Goal: Task Accomplishment & Management: Complete application form

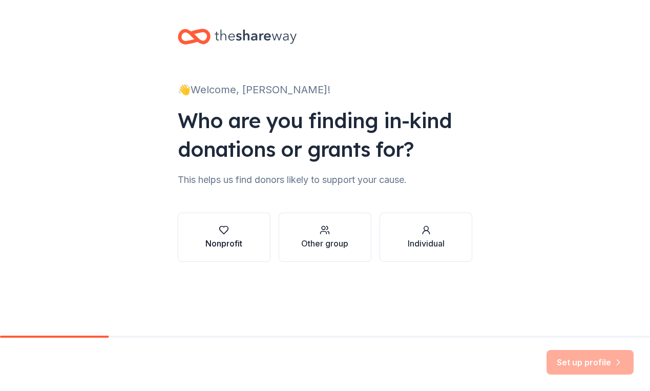
click at [231, 243] on div "Nonprofit" at bounding box center [223, 243] width 37 height 12
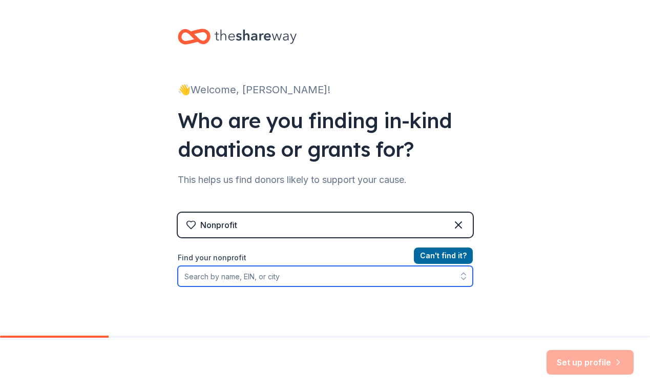
click at [274, 276] on input "Find your nonprofit" at bounding box center [325, 276] width 295 height 20
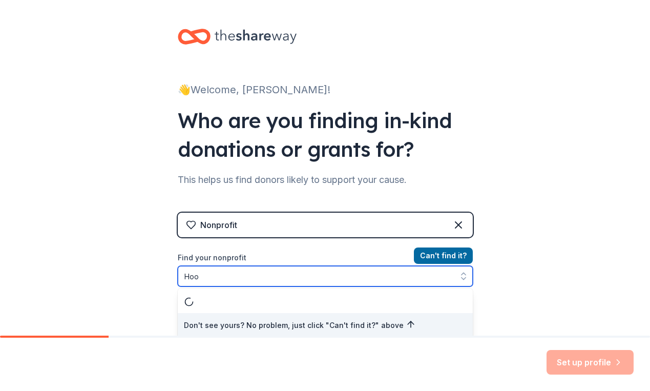
scroll to position [2, 0]
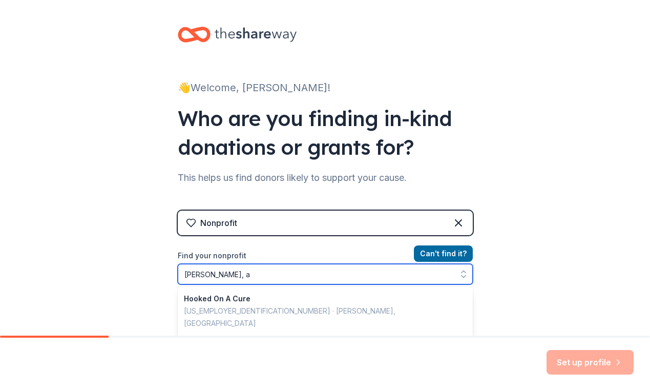
type input "[PERSON_NAME], al"
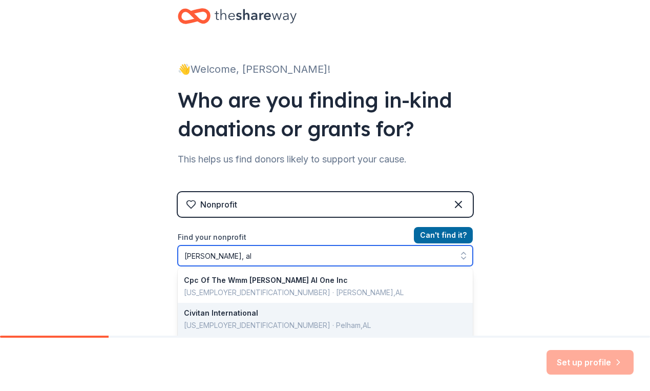
scroll to position [45, 0]
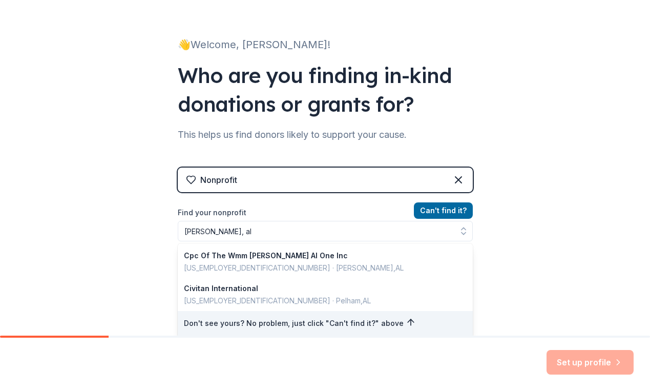
click at [544, 232] on div "👋 Welcome, [PERSON_NAME]! Who are you finding in-kind donations or grants for? …" at bounding box center [325, 174] width 650 height 438
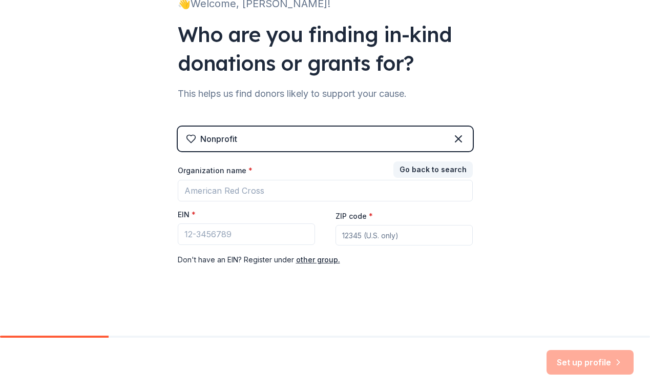
scroll to position [85, 0]
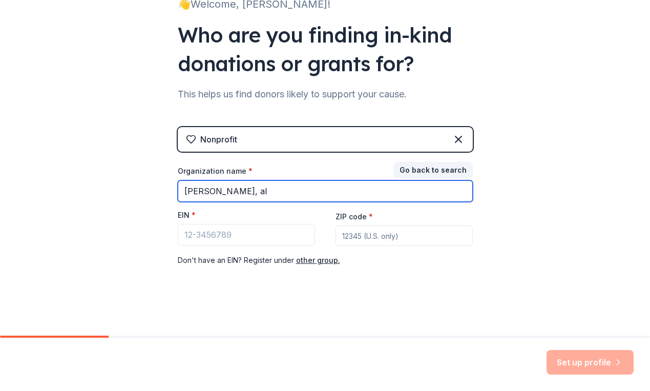
type input "[PERSON_NAME], al"
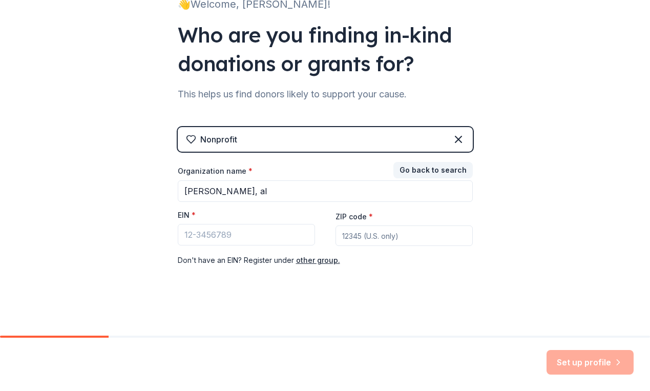
click at [113, 32] on div "👋 Welcome, [PERSON_NAME]! Who are you finding in-kind donations or grants for? …" at bounding box center [325, 125] width 650 height 421
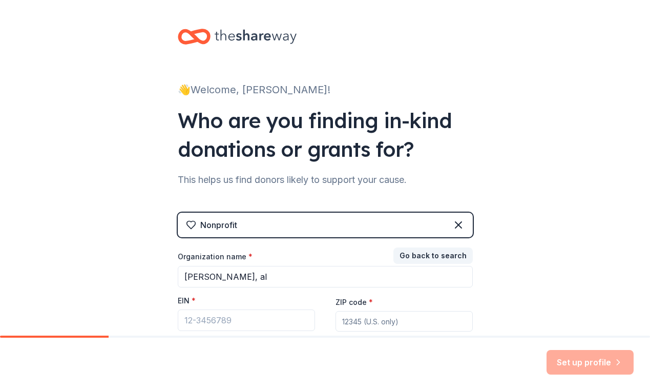
scroll to position [0, 0]
click at [457, 221] on icon at bounding box center [458, 225] width 12 height 12
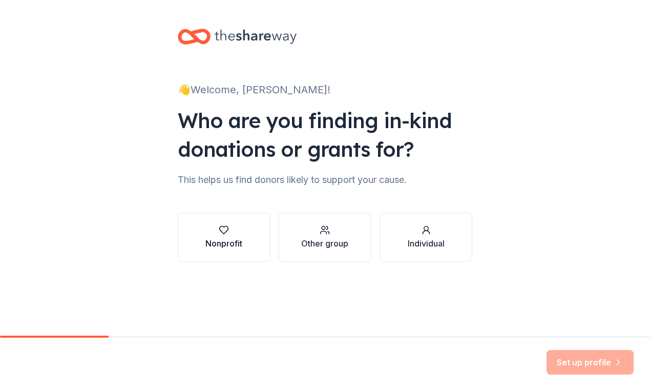
click at [232, 227] on div "button" at bounding box center [223, 230] width 37 height 10
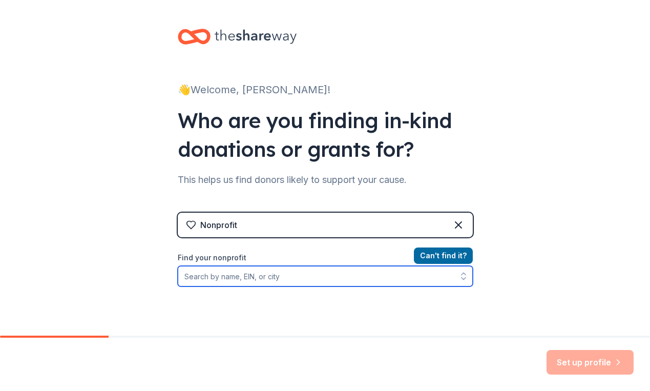
click at [255, 269] on input "Find your nonprofit" at bounding box center [325, 276] width 295 height 20
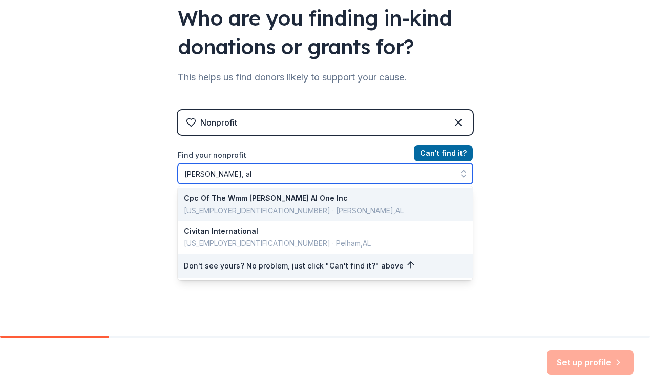
scroll to position [102, 0]
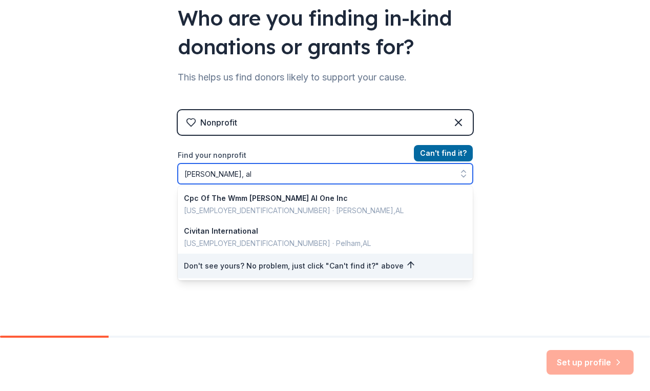
click at [249, 172] on input "[PERSON_NAME], al" at bounding box center [325, 173] width 295 height 20
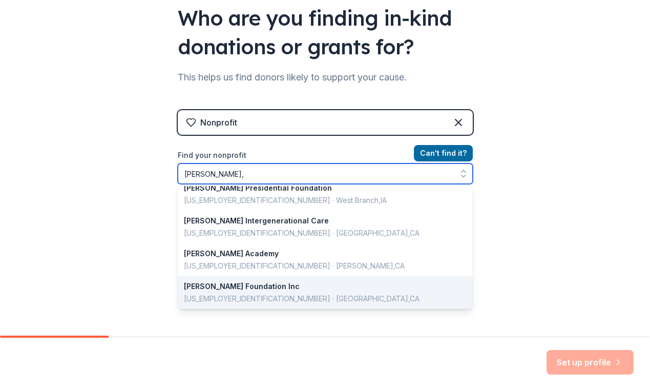
scroll to position [723, 0]
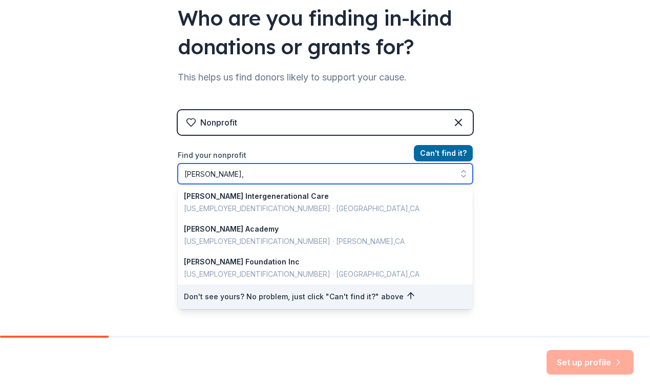
click at [286, 172] on input "[PERSON_NAME]," at bounding box center [325, 173] width 295 height 20
type input "h"
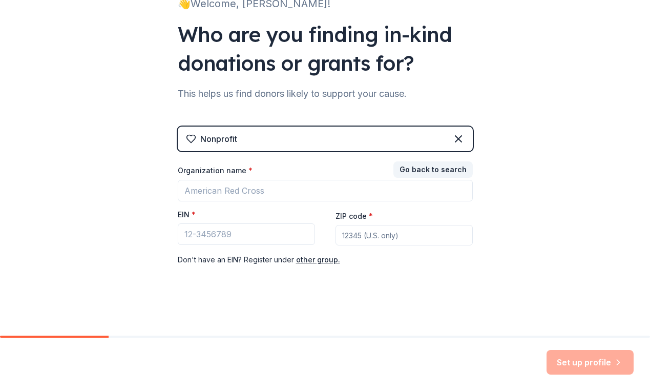
scroll to position [85, 0]
click at [231, 133] on div "Nonprofit" at bounding box center [218, 139] width 37 height 12
click at [456, 146] on div "Nonprofit" at bounding box center [325, 139] width 295 height 25
click at [452, 136] on icon at bounding box center [458, 139] width 12 height 12
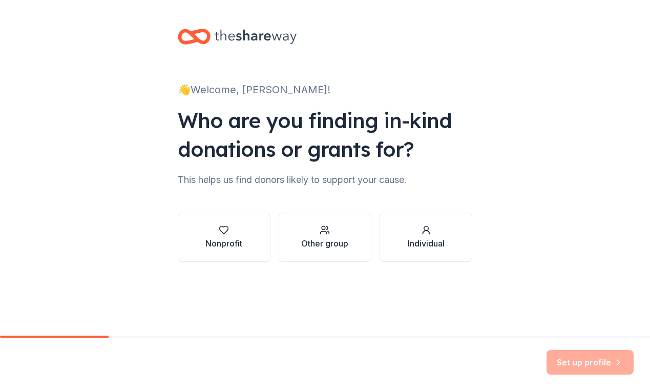
scroll to position [0, 0]
click at [237, 220] on button "Nonprofit" at bounding box center [224, 236] width 93 height 49
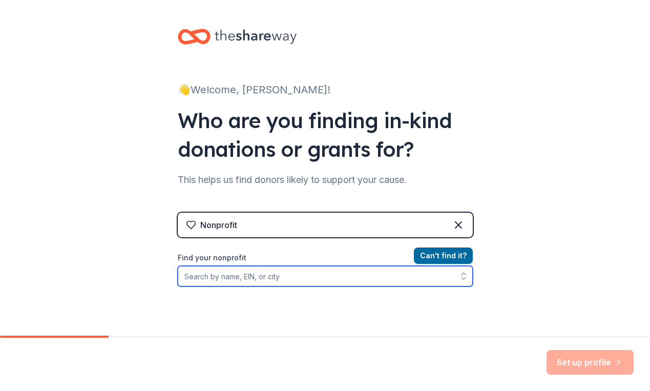
click at [279, 279] on input "Find your nonprofit" at bounding box center [325, 276] width 295 height 20
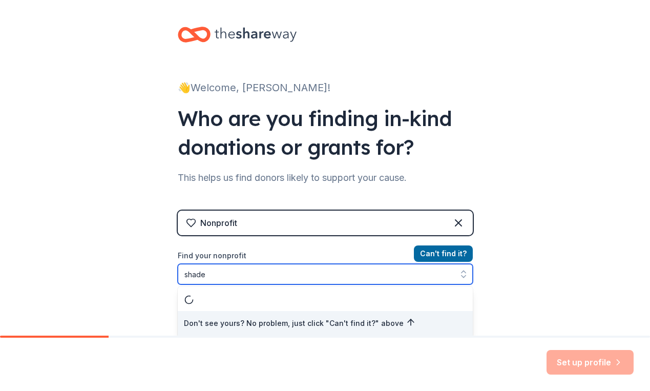
type input "shades"
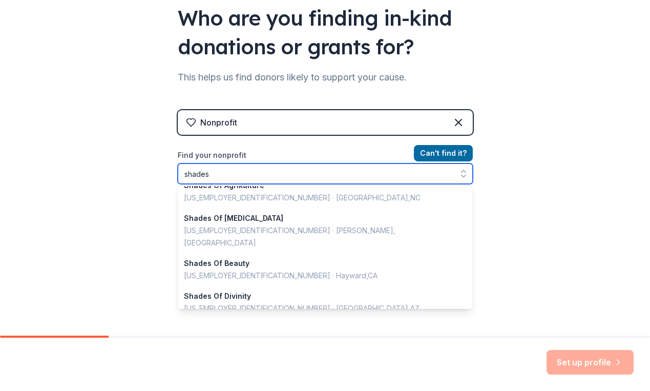
scroll to position [725, 0]
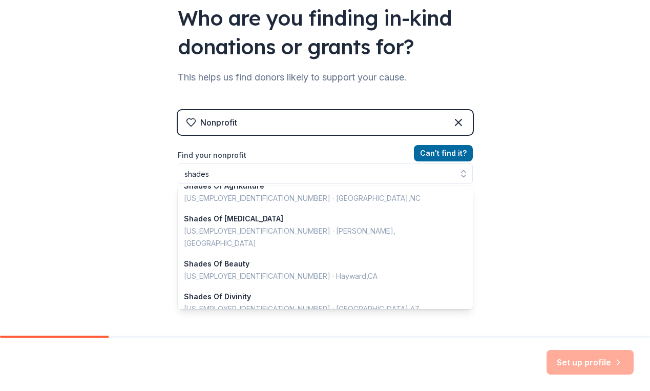
click at [407, 145] on div "Nonprofit Can ' t find it? Find your nonprofit shades Shades & Shadows Inc [US_…" at bounding box center [325, 198] width 295 height 176
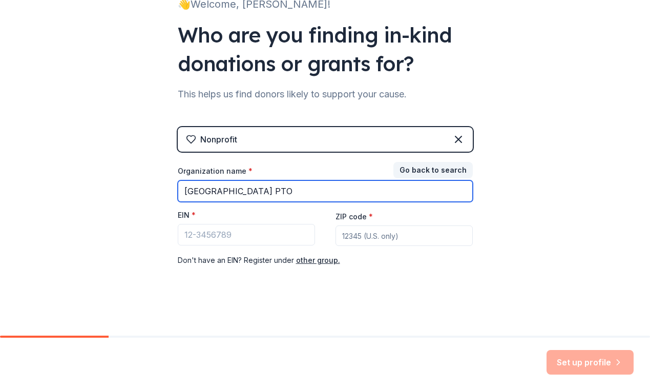
type input "[GEOGRAPHIC_DATA] PTO"
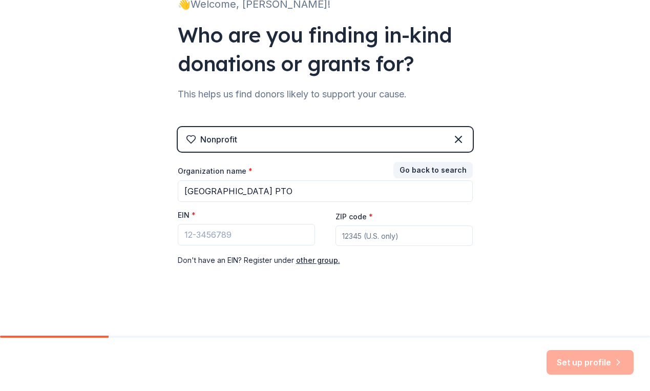
click at [394, 249] on div "Organization name * [GEOGRAPHIC_DATA] PTO EIN * ZIP code * Don ' t have an EIN?…" at bounding box center [325, 216] width 295 height 100
type input "35226"
click at [268, 235] on input "EIN *" at bounding box center [246, 234] width 137 height 21
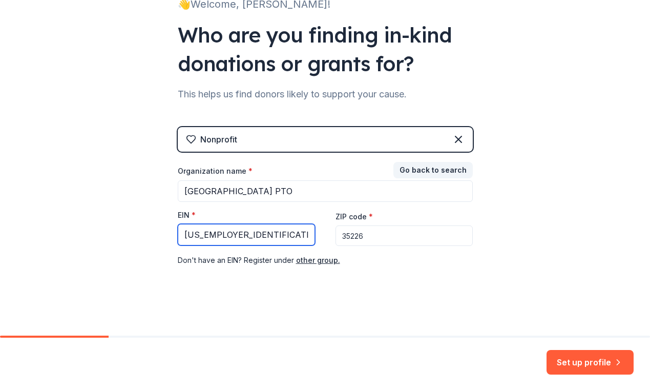
type input "[US_EMPLOYER_IDENTIFICATION_NUMBER]"
drag, startPoint x: 584, startPoint y: 66, endPoint x: 448, endPoint y: 235, distance: 217.0
click at [448, 235] on input "35226" at bounding box center [403, 235] width 137 height 20
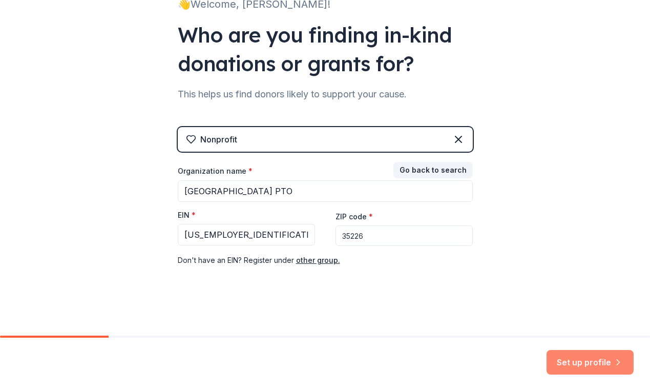
click at [606, 364] on button "Set up profile" at bounding box center [589, 362] width 87 height 25
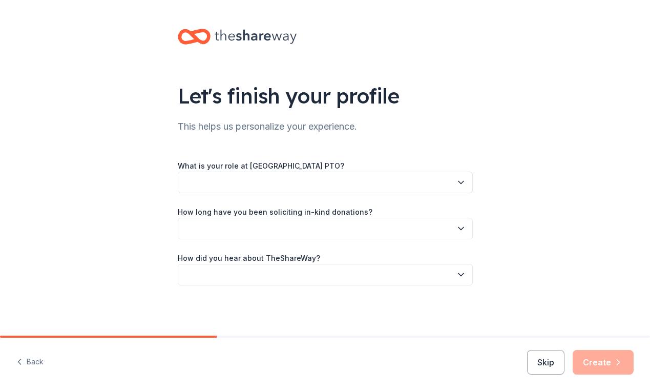
click at [473, 188] on div "Let's finish your profile This helps us personalize your experience. What is yo…" at bounding box center [325, 167] width 328 height 334
click at [456, 184] on icon "button" at bounding box center [461, 182] width 10 height 10
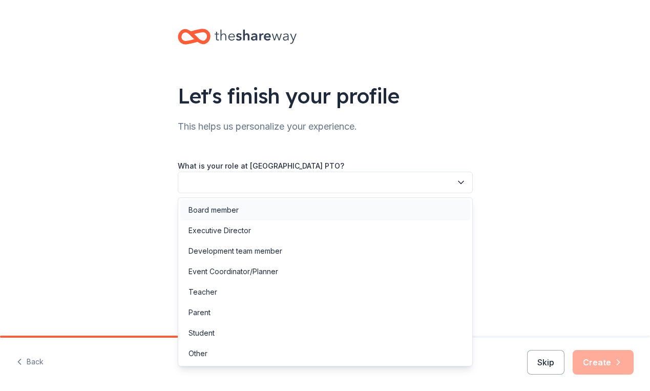
click at [209, 213] on div "Board member" at bounding box center [213, 210] width 50 height 12
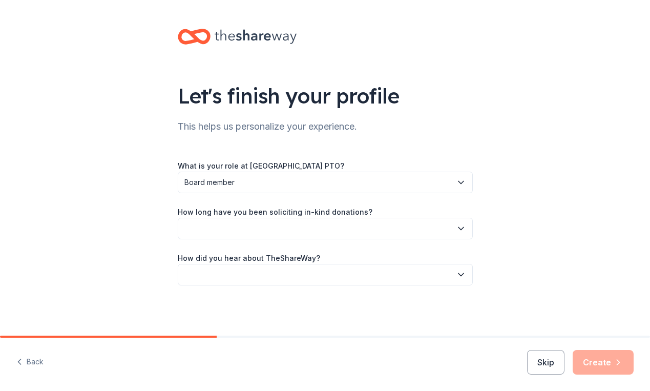
click at [477, 224] on div "Let's finish your profile This helps us personalize your experience. What is yo…" at bounding box center [325, 167] width 328 height 334
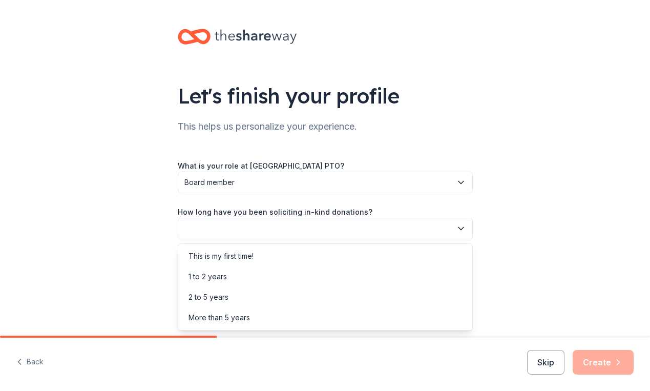
click at [458, 231] on icon "button" at bounding box center [461, 228] width 10 height 10
click at [416, 256] on div "This is my first time!" at bounding box center [325, 256] width 290 height 20
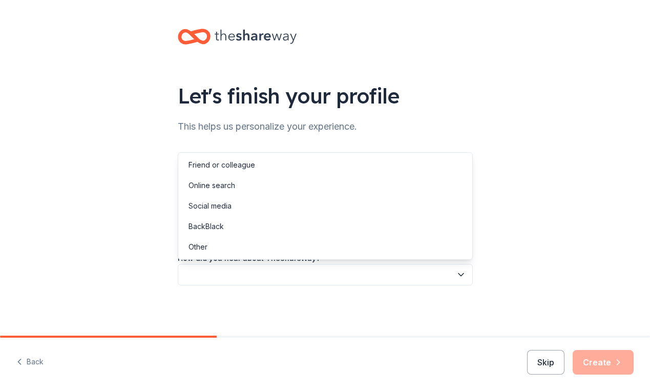
click at [441, 272] on button "button" at bounding box center [325, 274] width 295 height 21
click at [408, 246] on div "Other" at bounding box center [325, 246] width 290 height 20
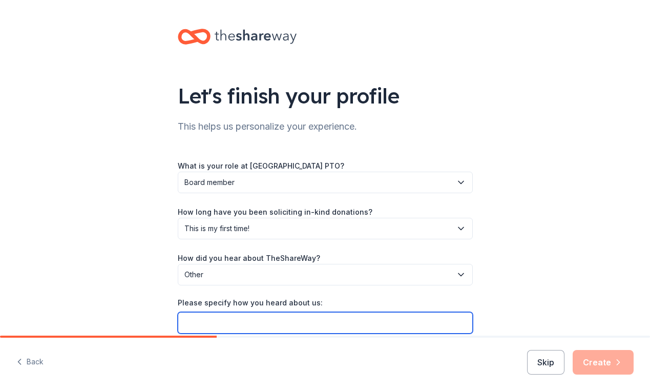
click at [381, 320] on input "Please specify how you heard about us:" at bounding box center [325, 322] width 295 height 21
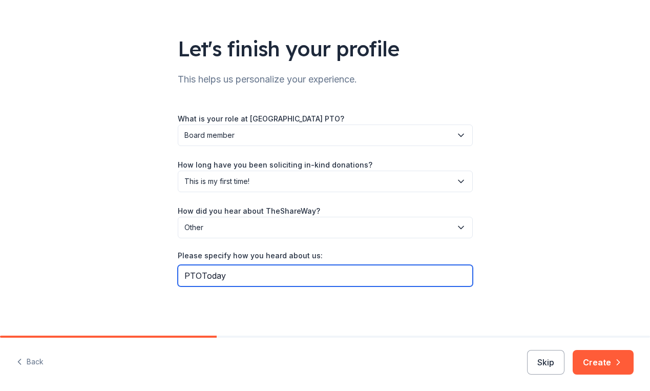
scroll to position [47, 0]
type input "PTOToday"
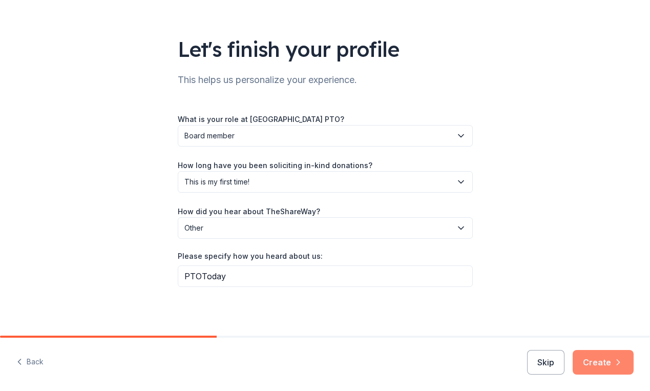
click at [593, 362] on button "Create" at bounding box center [602, 362] width 61 height 25
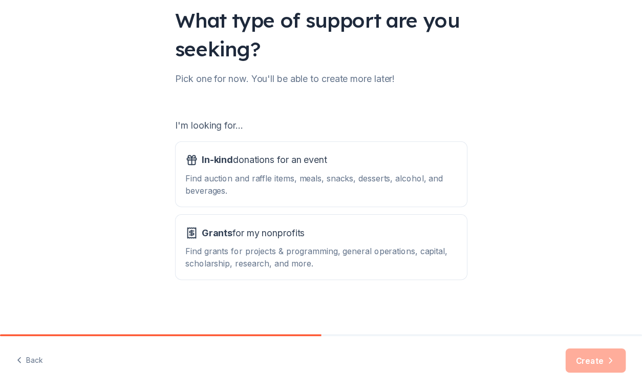
scroll to position [78, 0]
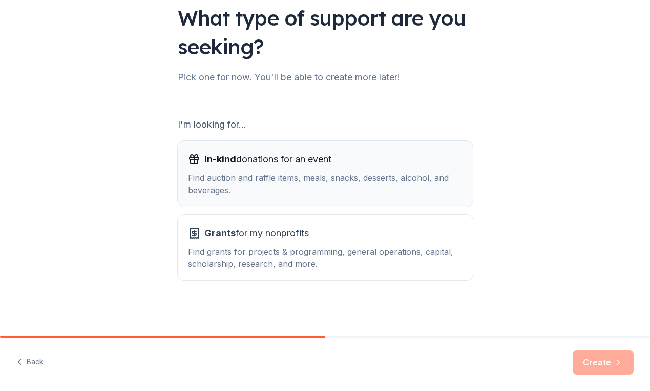
click at [303, 195] on div "Find auction and raffle items, meals, snacks, desserts, alcohol, and beverages." at bounding box center [325, 183] width 274 height 25
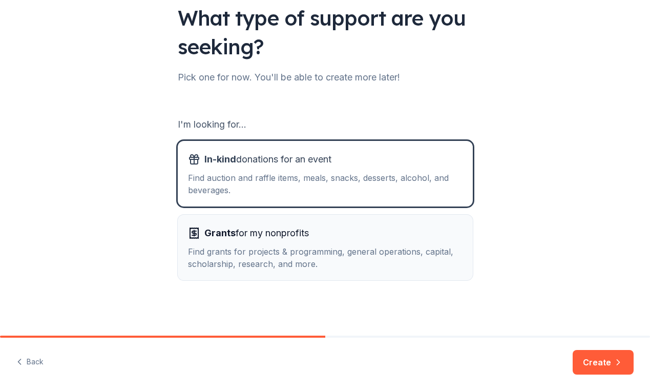
click at [283, 246] on div "Find grants for projects & programming, general operations, capital, scholarshi…" at bounding box center [325, 257] width 274 height 25
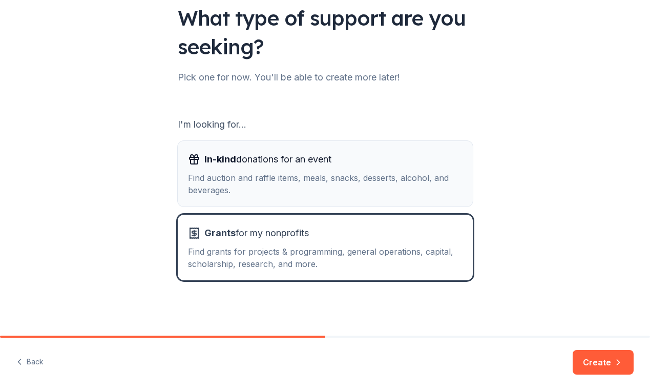
click at [443, 176] on div "Find auction and raffle items, meals, snacks, desserts, alcohol, and beverages." at bounding box center [325, 183] width 274 height 25
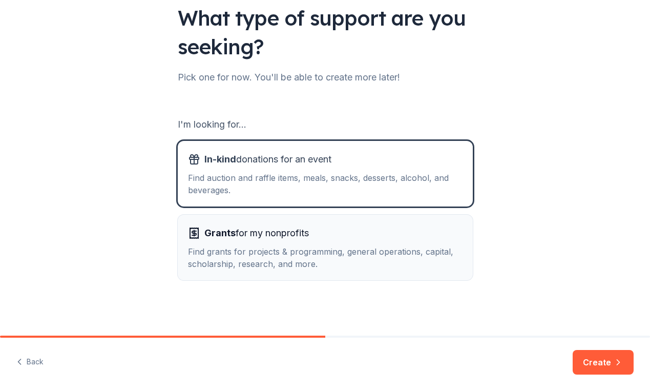
click at [283, 251] on div "Find grants for projects & programming, general operations, capital, scholarshi…" at bounding box center [325, 257] width 274 height 25
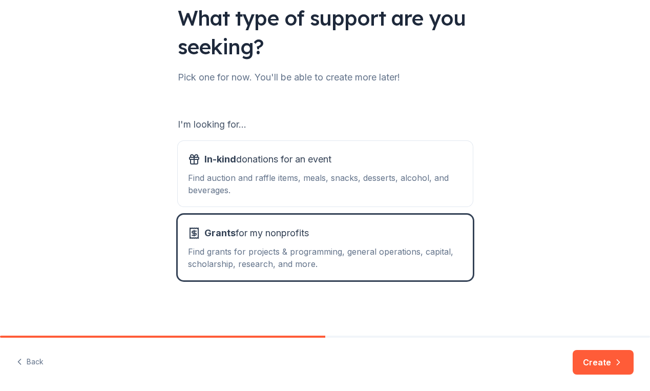
click at [611, 359] on button "Create" at bounding box center [602, 362] width 61 height 25
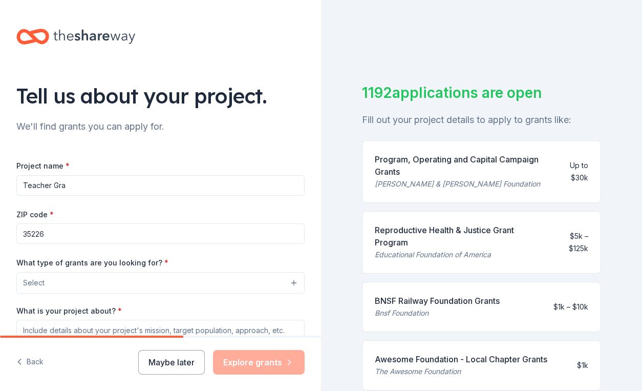
type input "Teacher Gr"
drag, startPoint x: 69, startPoint y: 185, endPoint x: 2, endPoint y: 185, distance: 66.5
click at [2, 185] on div "Tell us about your project. We'll find grants you can apply for. Project name *…" at bounding box center [160, 244] width 321 height 489
type input "C"
type input "Teacher Grant Program"
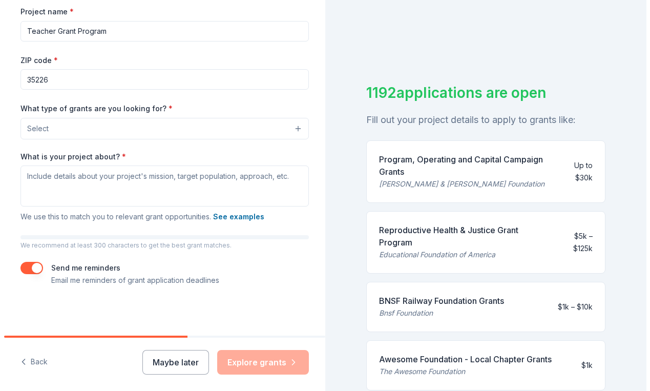
scroll to position [4, 0]
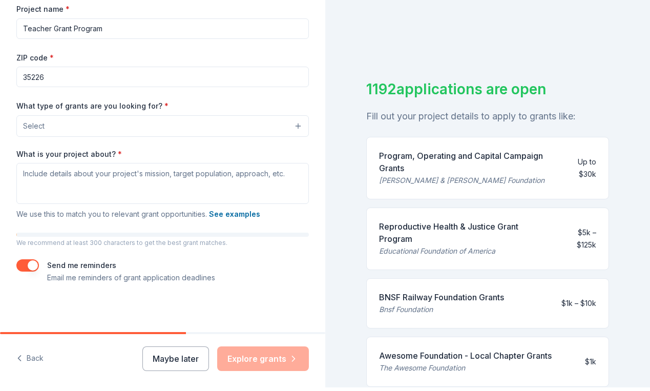
click at [227, 132] on button "Select" at bounding box center [162, 125] width 292 height 21
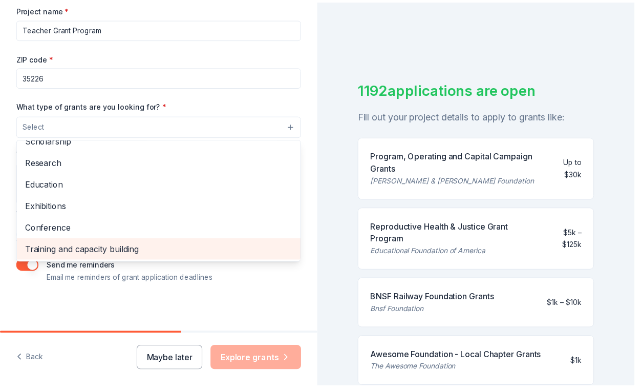
scroll to position [89, 0]
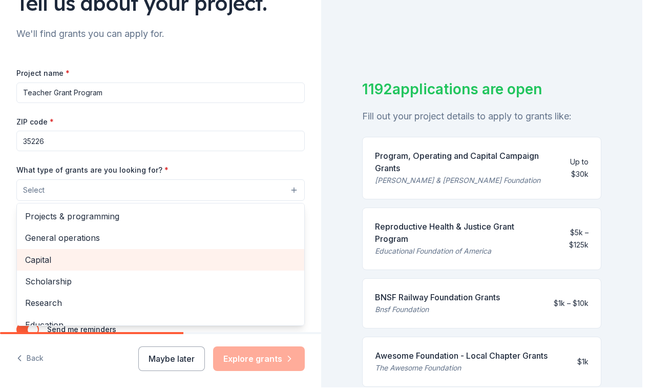
click at [198, 262] on span "Capital" at bounding box center [160, 259] width 271 height 13
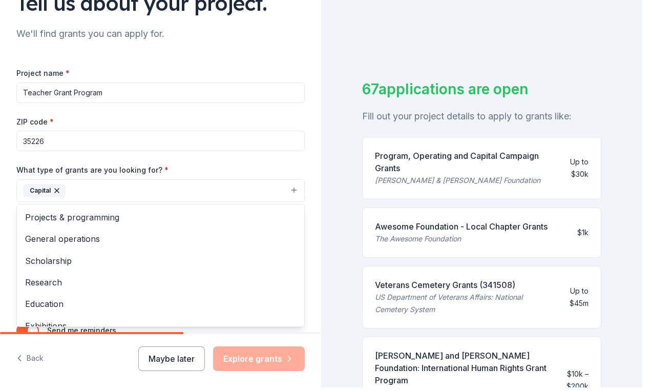
click at [304, 230] on div "Tell us about your project. We'll find grants you can apply for. Project name *…" at bounding box center [160, 152] width 321 height 490
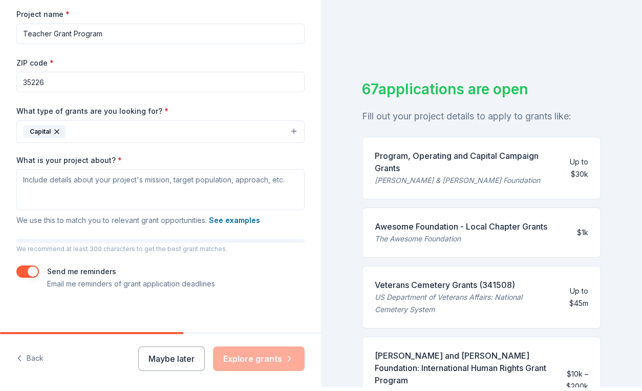
scroll to position [150, 0]
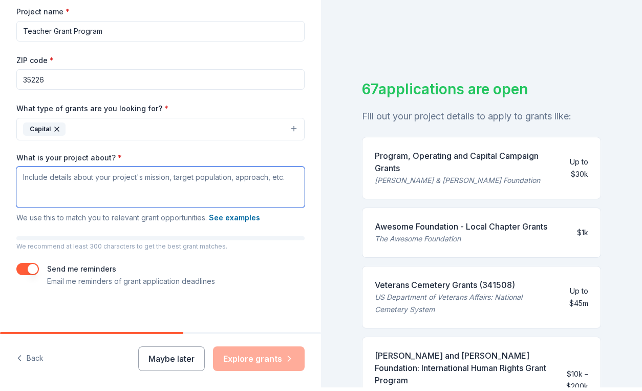
click at [111, 178] on textarea "What is your project about? *" at bounding box center [160, 186] width 288 height 41
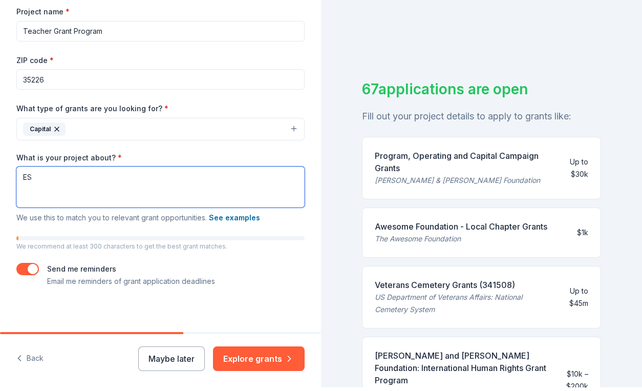
type textarea "E"
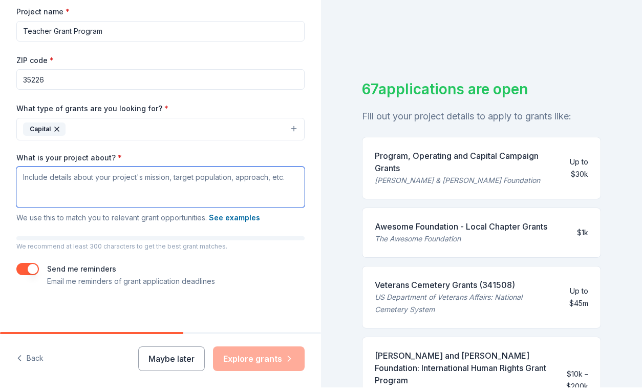
paste textarea "eacher Grant Program and bolster ongoing efforts to enrich our school community…"
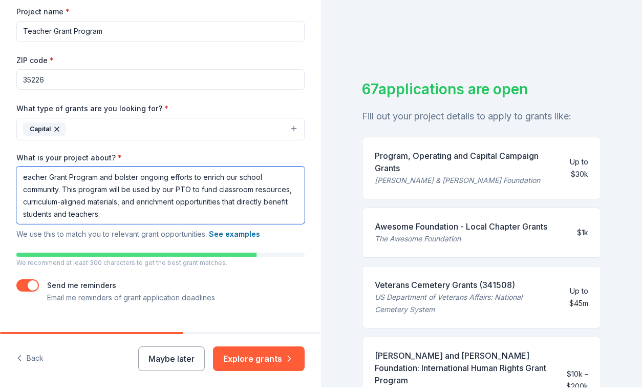
type textarea "eacher Grant Program and bolster ongoing efforts to enrich our school community…"
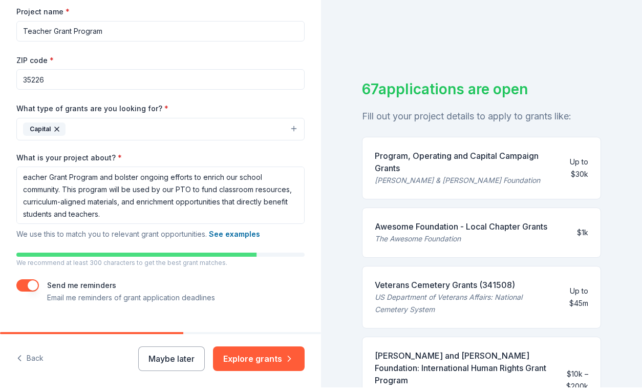
click at [299, 288] on div "Tell us about your project. We'll find grants you can apply for. Project name *…" at bounding box center [160, 99] width 321 height 507
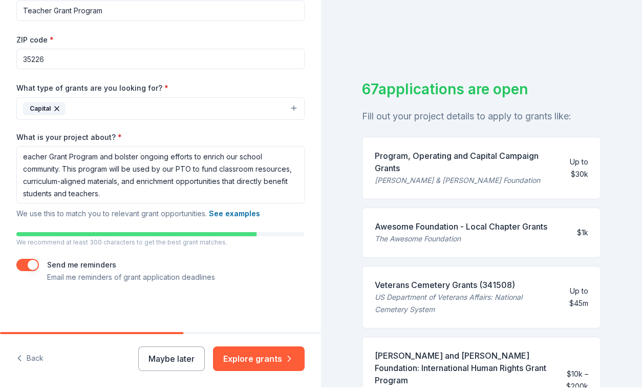
scroll to position [170, 0]
click at [240, 209] on button "See examples" at bounding box center [234, 214] width 51 height 12
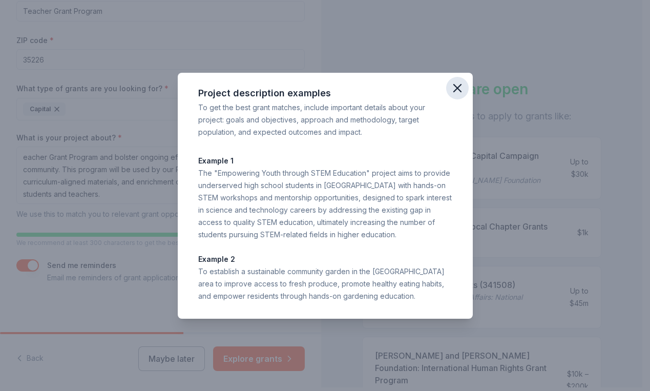
click at [458, 86] on icon "button" at bounding box center [456, 87] width 7 height 7
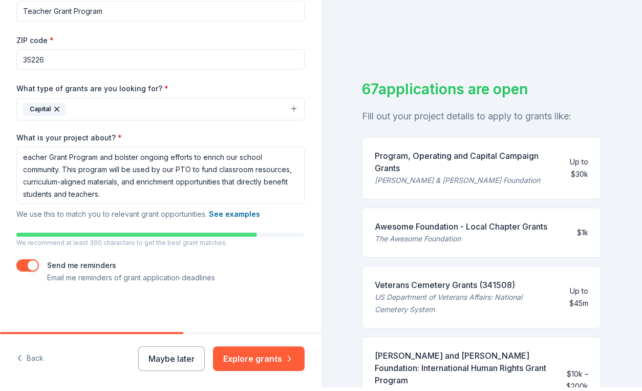
click at [30, 272] on div "Send me reminders Email me reminders of grant application deadlines" at bounding box center [160, 271] width 288 height 25
click at [30, 263] on button "button" at bounding box center [27, 265] width 23 height 12
click at [261, 356] on button "Explore grants" at bounding box center [259, 358] width 92 height 25
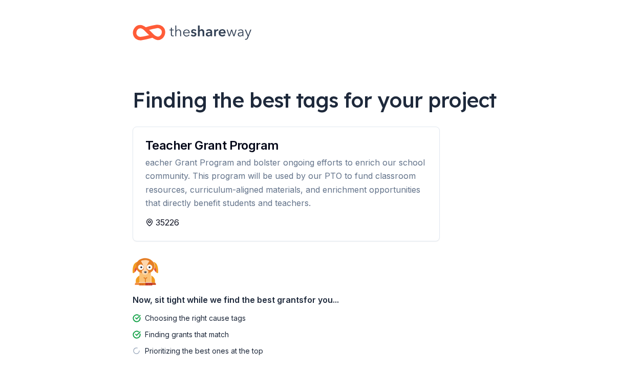
click at [534, 2] on body "Finding the best tags for your project Teacher Grant Program eacher Grant Progr…" at bounding box center [321, 195] width 642 height 391
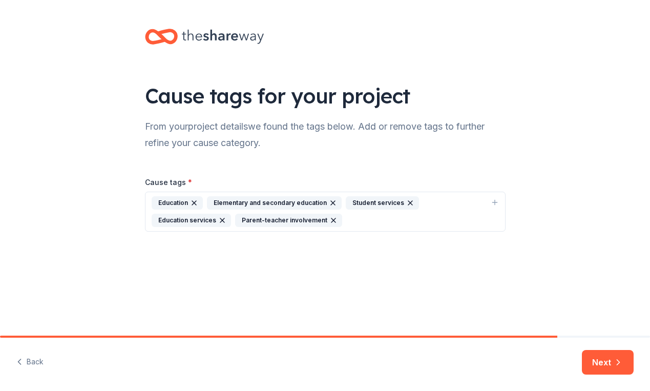
click at [524, 154] on div "Cause tags for your project From your project details we found the tags below. …" at bounding box center [325, 140] width 650 height 280
click at [601, 366] on button "Next" at bounding box center [607, 362] width 52 height 25
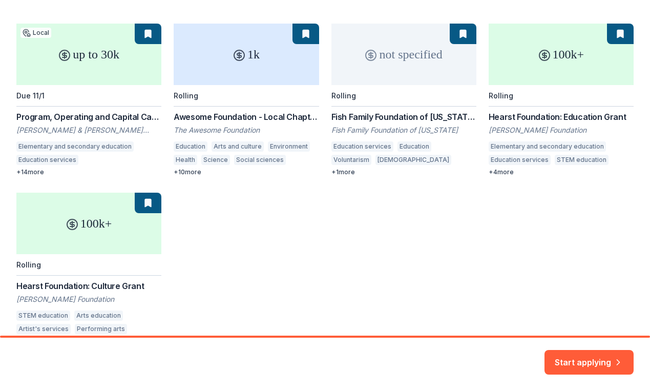
scroll to position [154, 0]
